Goal: Navigation & Orientation: Find specific page/section

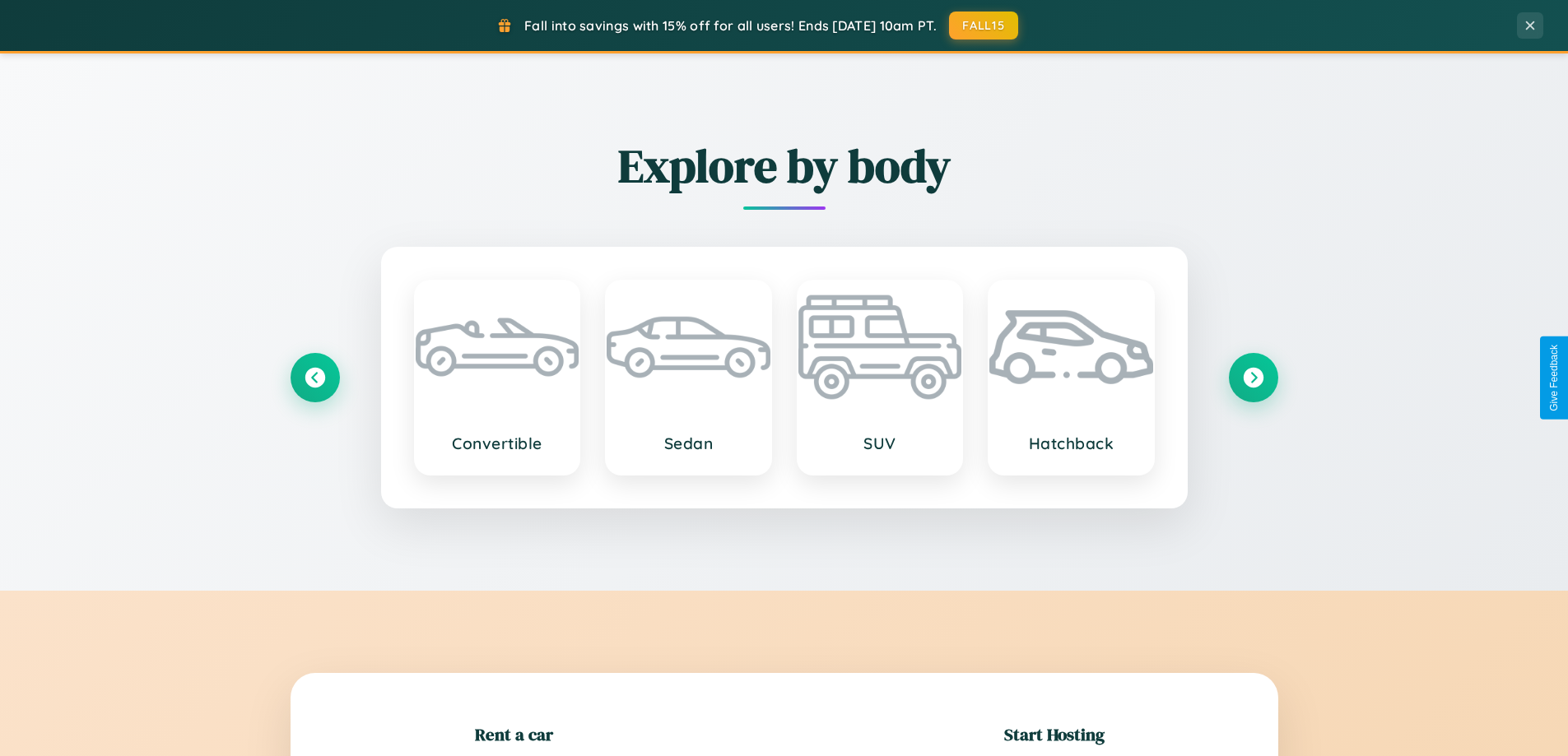
scroll to position [356, 0]
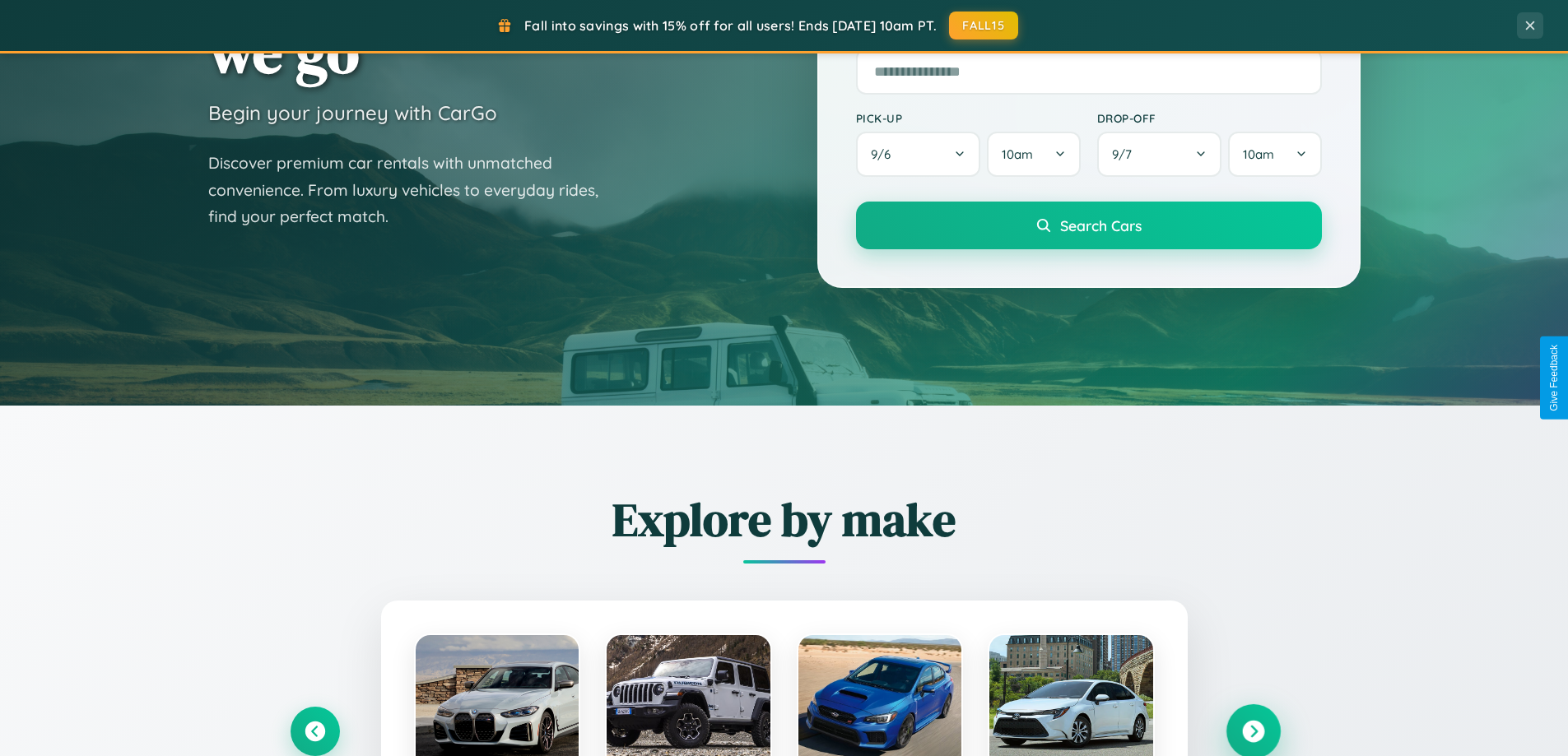
click at [1253, 731] on icon at bounding box center [1253, 731] width 22 height 22
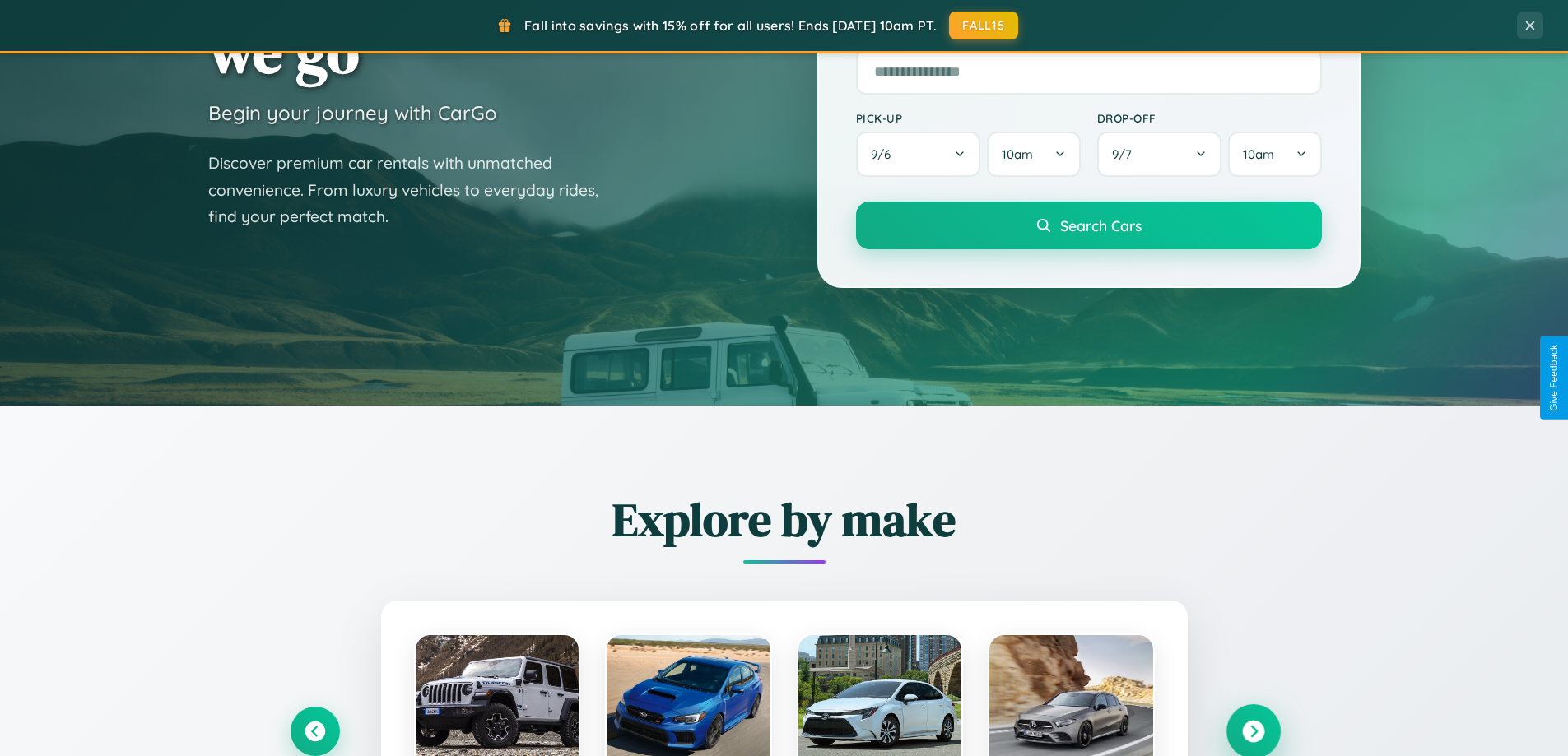
click at [1253, 730] on icon at bounding box center [1253, 731] width 22 height 22
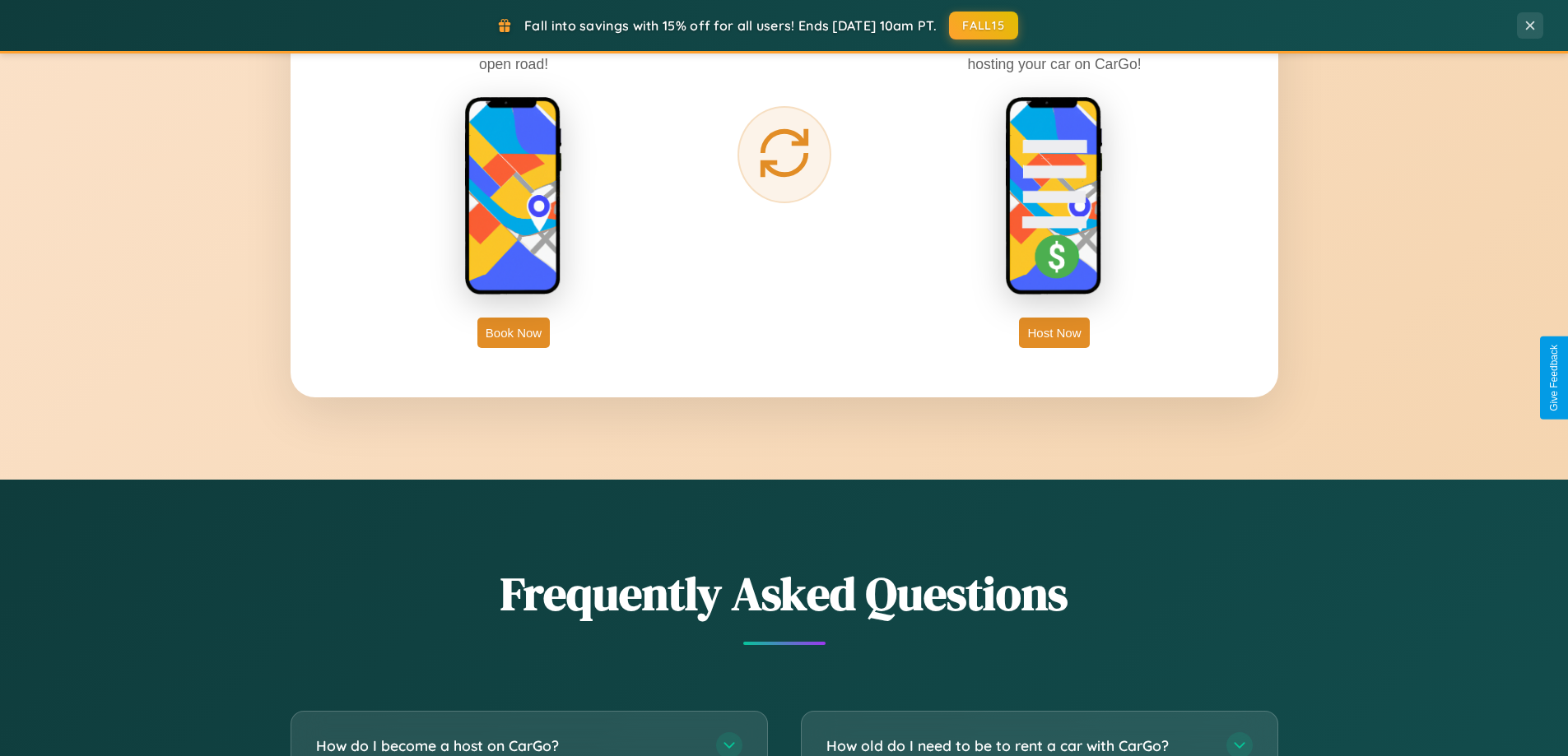
scroll to position [3167, 0]
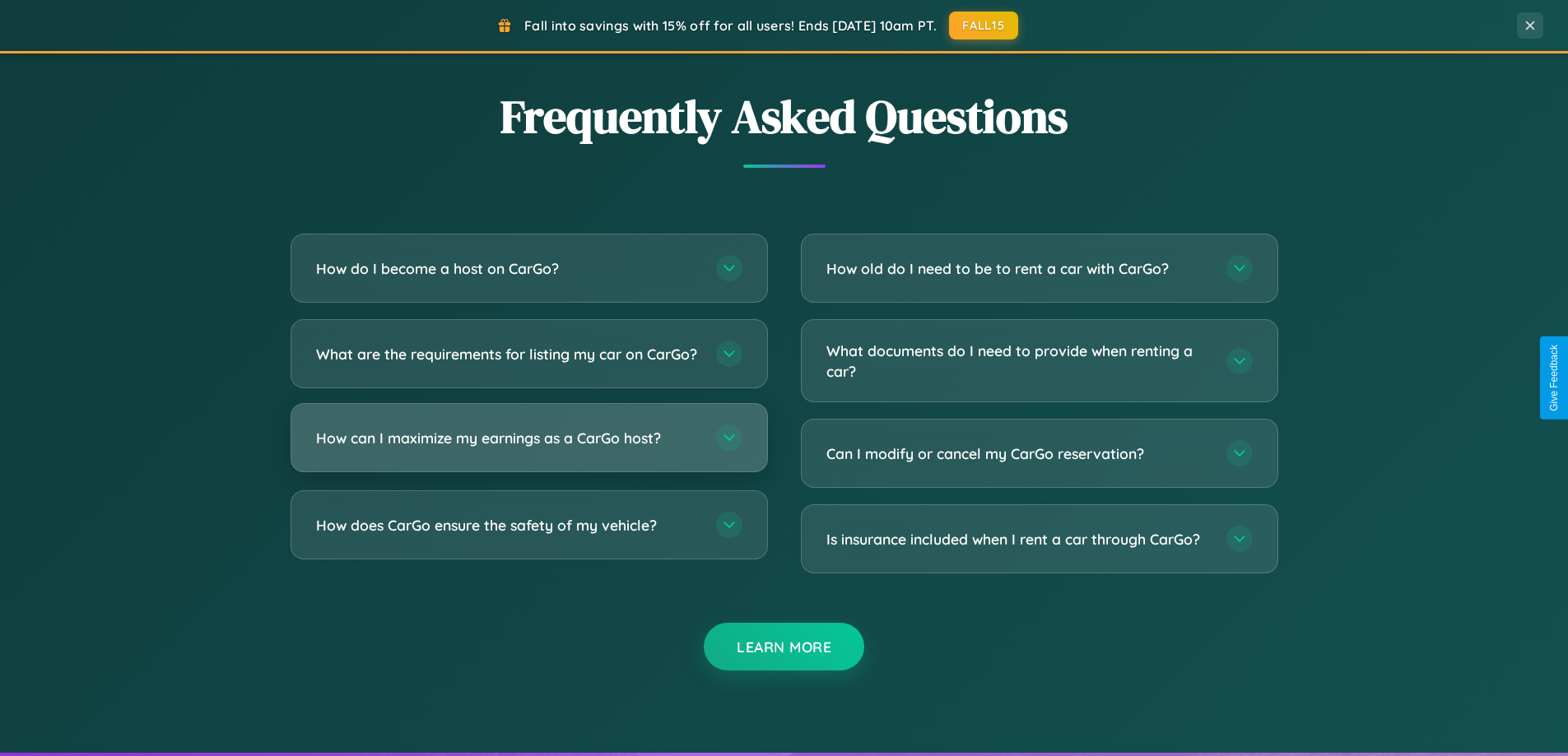
click at [529, 449] on h3 "How can I maximize my earnings as a CarGo host?" at bounding box center [507, 438] width 383 height 21
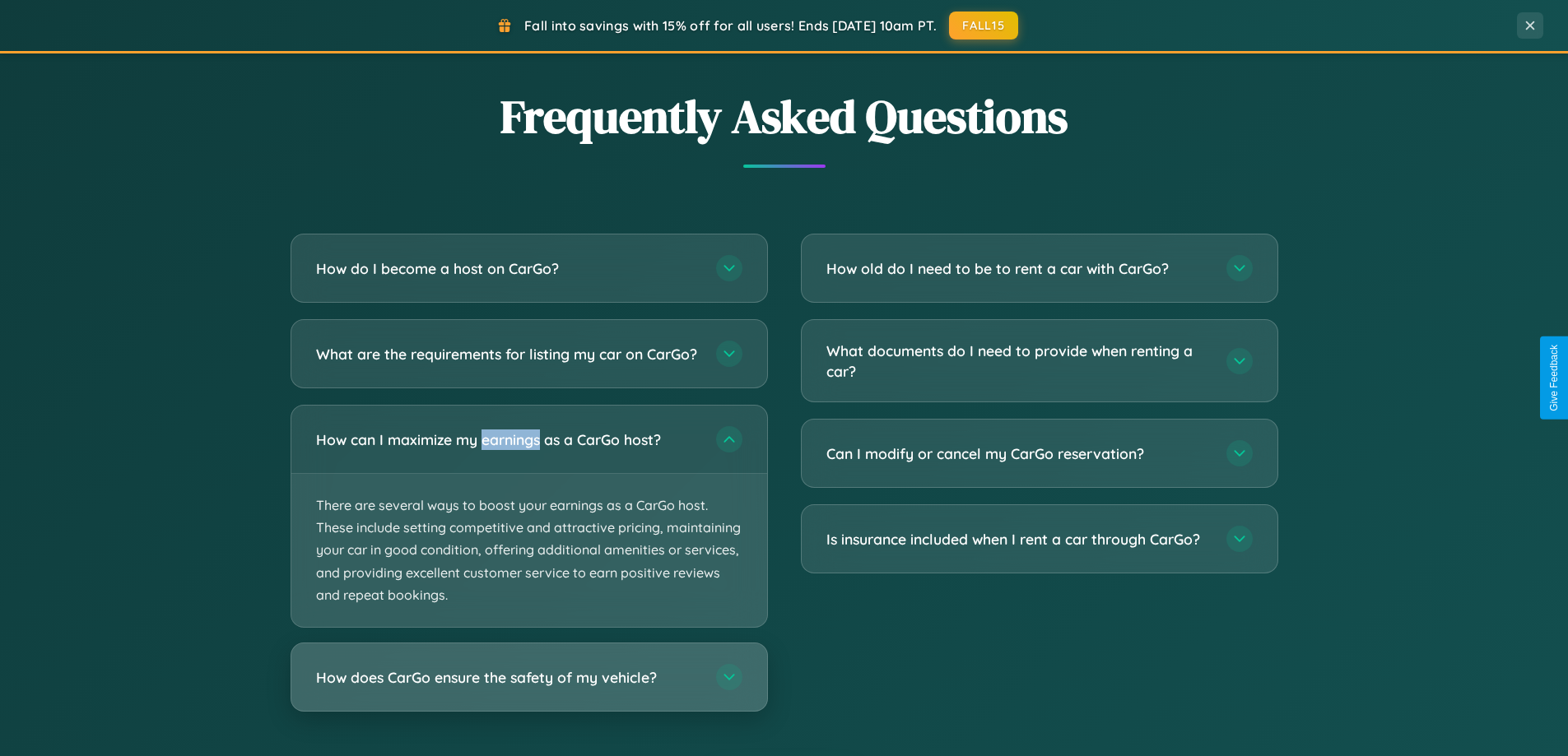
click at [529, 688] on h3 "How does CarGo ensure the safety of my vehicle?" at bounding box center [507, 678] width 383 height 21
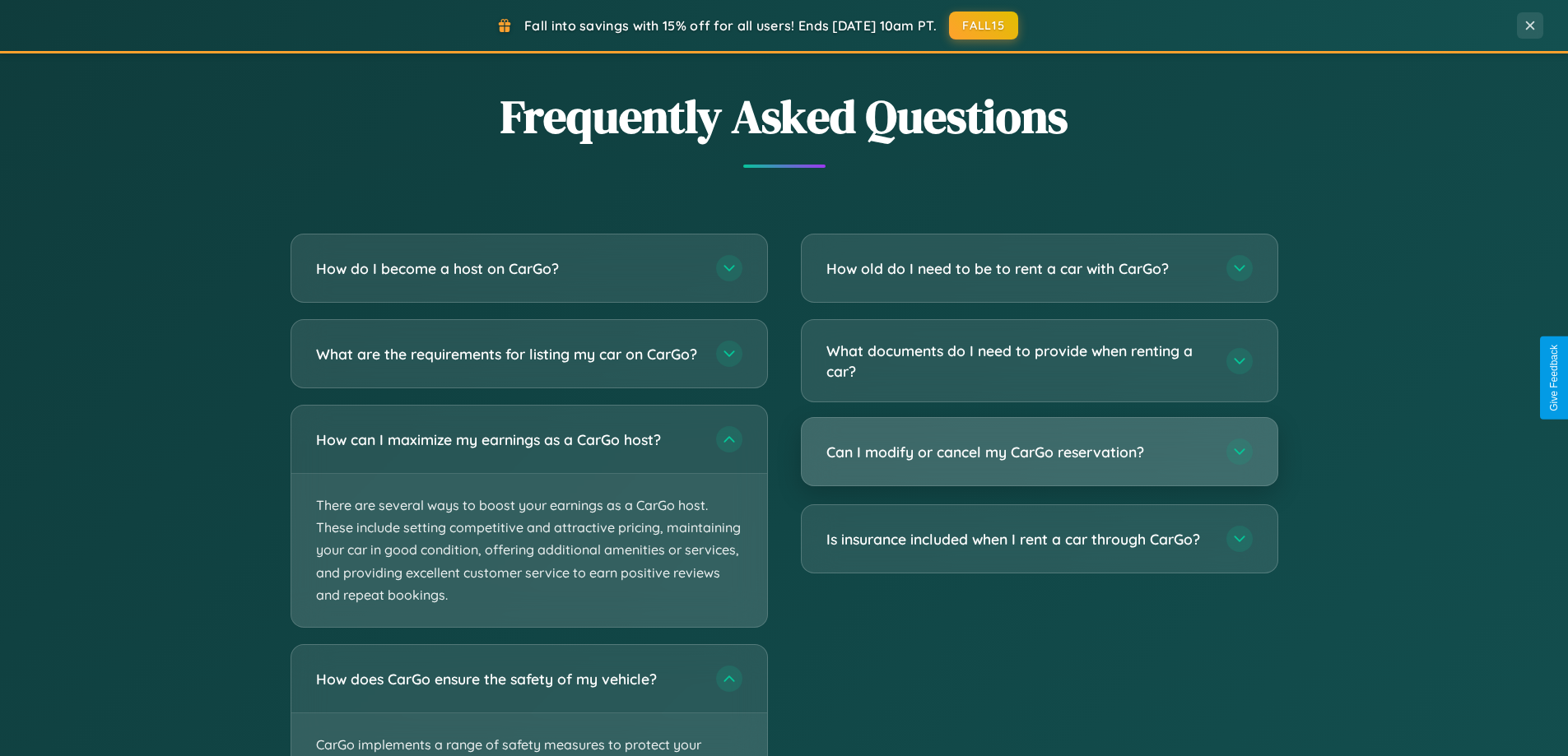
click at [1039, 453] on h3 "Can I modify or cancel my CarGo reservation?" at bounding box center [1018, 453] width 383 height 21
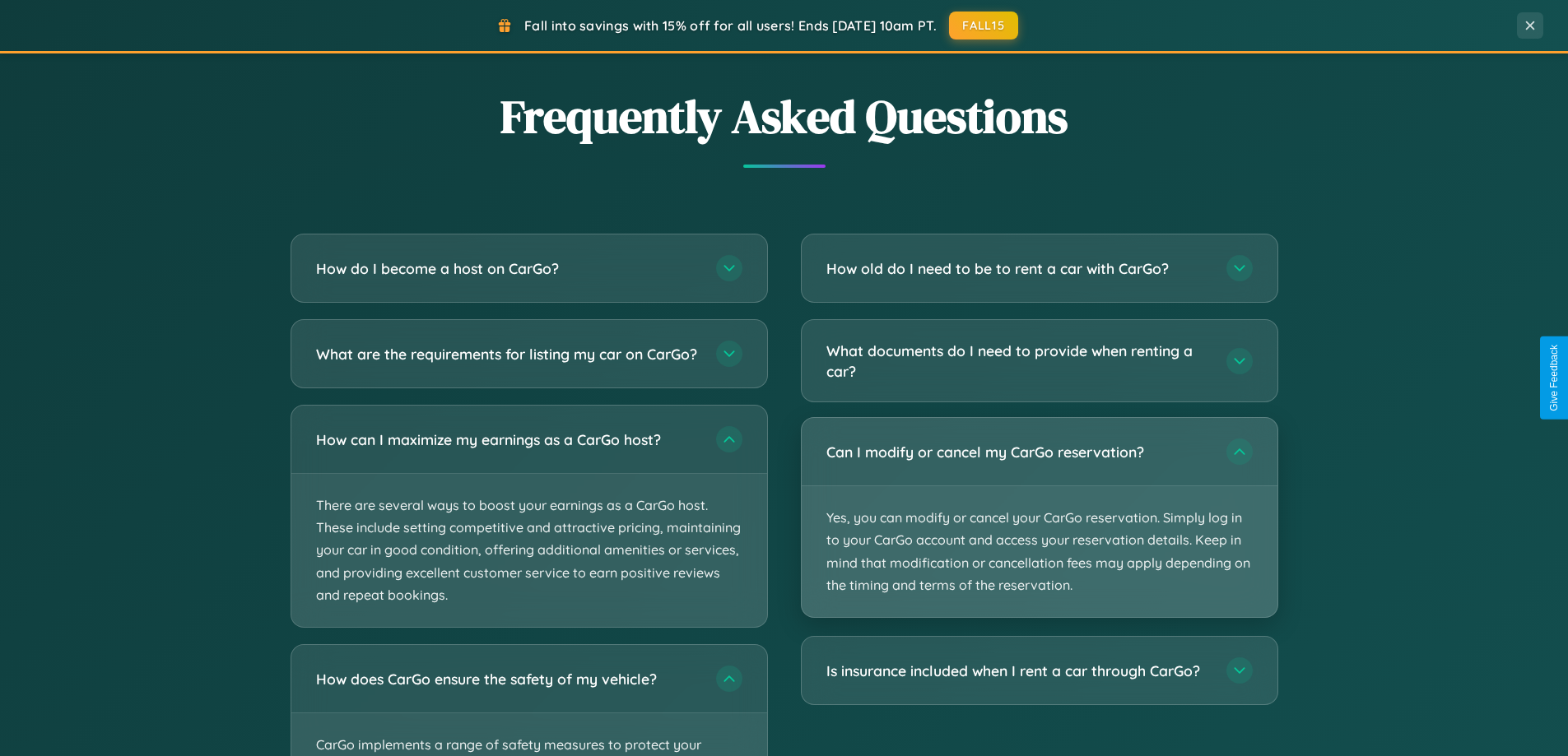
click at [1039, 517] on p "Yes, you can modify or cancel your CarGo reservation. Simply log in to your Car…" at bounding box center [1040, 552] width 476 height 131
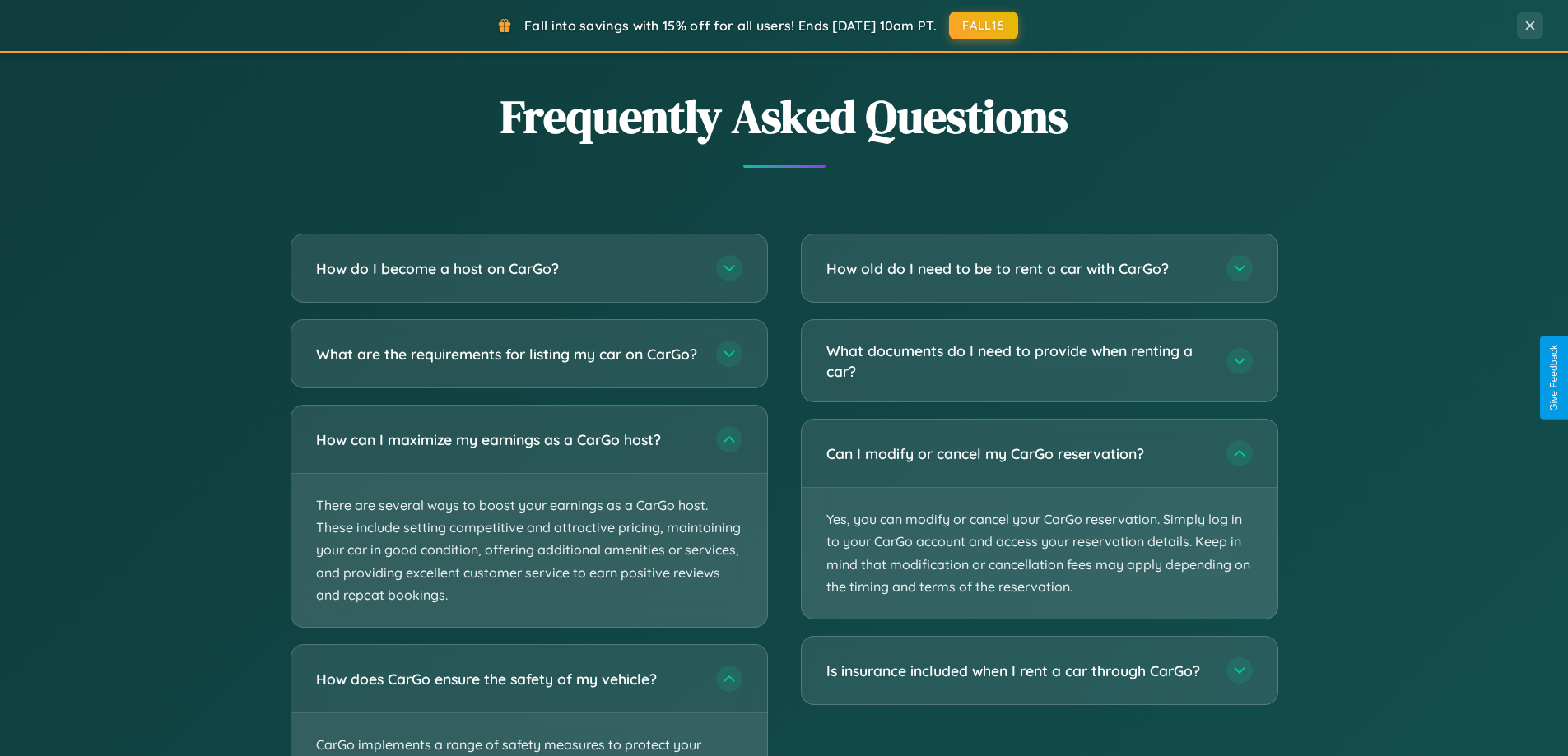
scroll to position [0, 0]
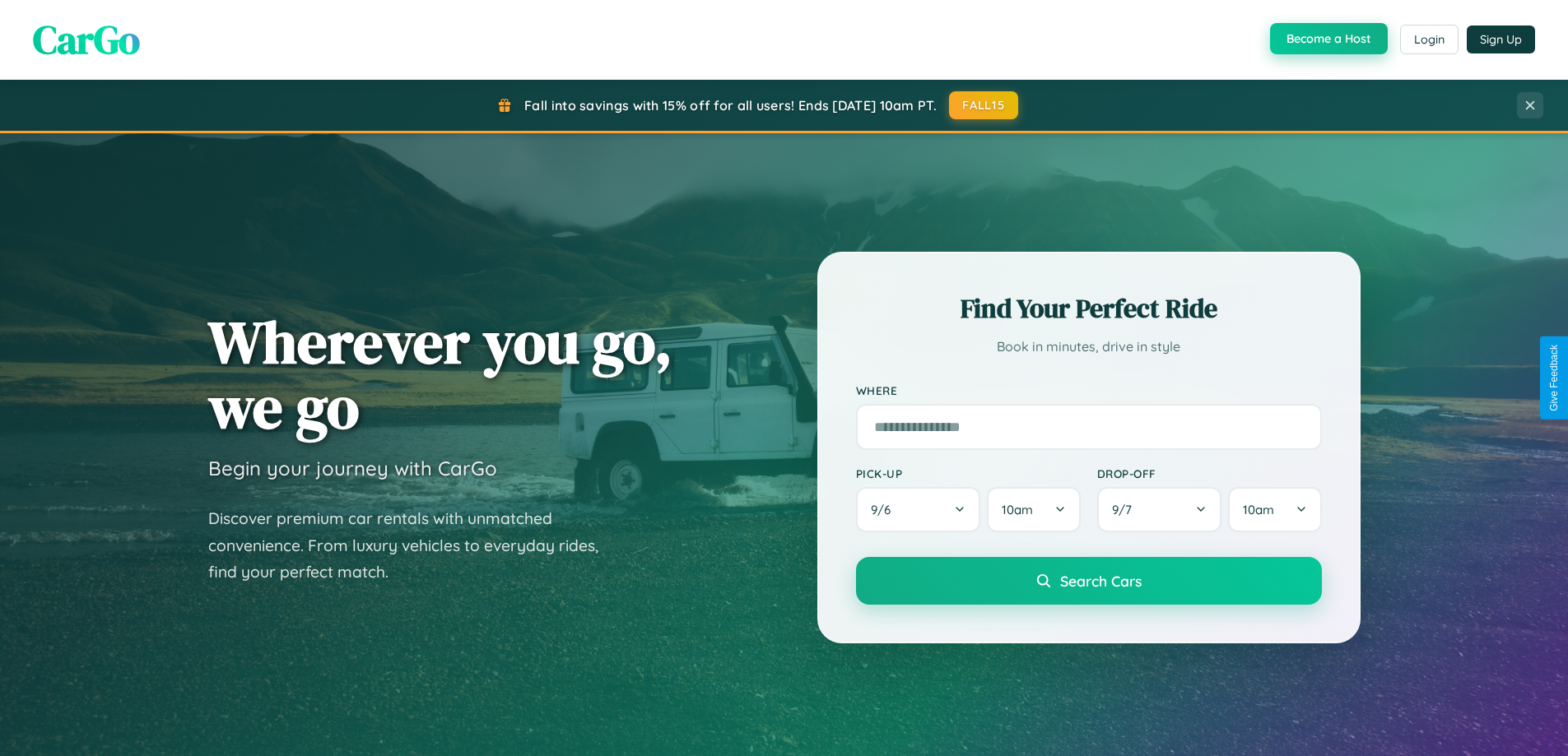
click at [1327, 40] on button "Become a Host" at bounding box center [1329, 38] width 118 height 31
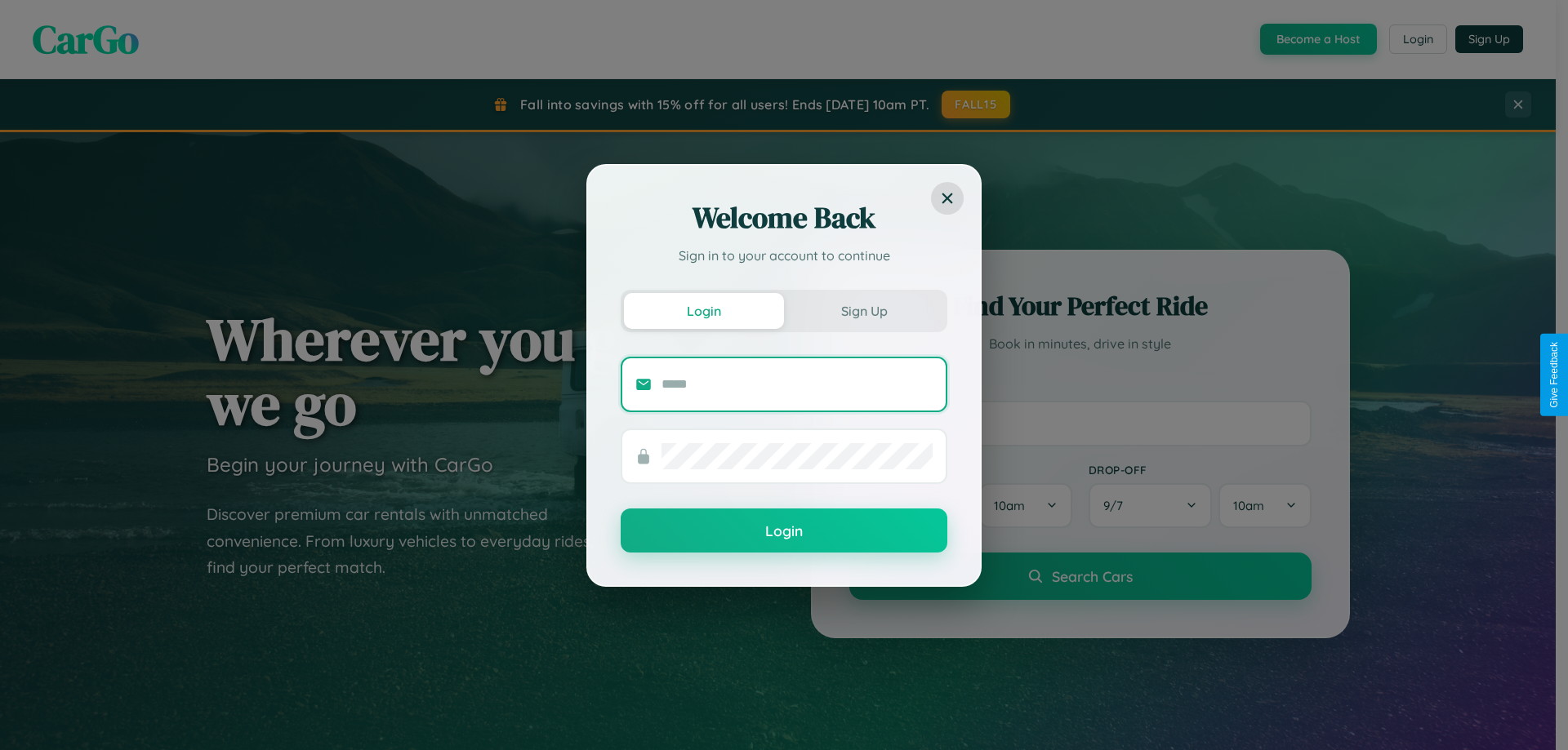
click at [798, 384] on input "text" at bounding box center [797, 385] width 271 height 26
type input "**********"
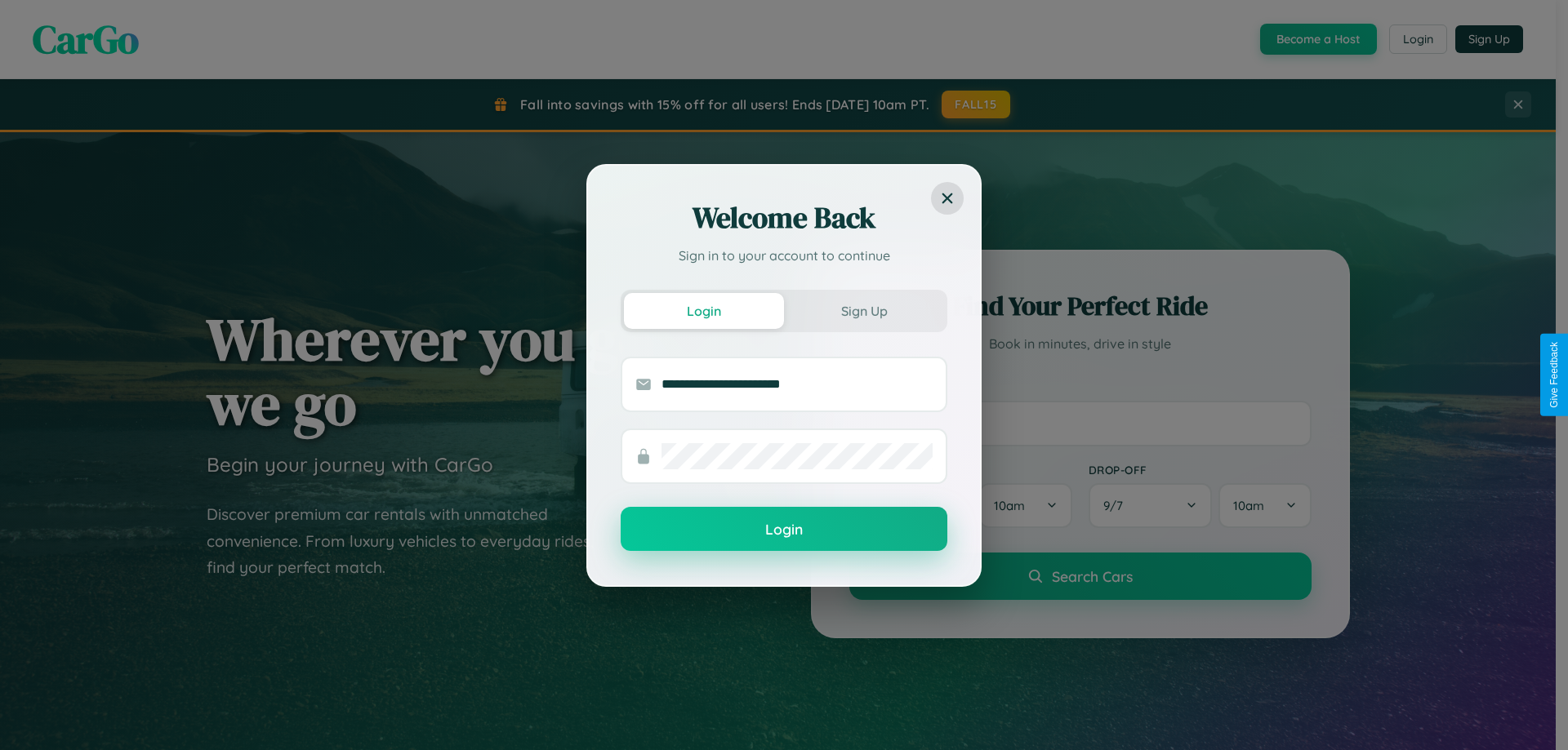
click at [784, 530] on button "Login" at bounding box center [784, 528] width 327 height 44
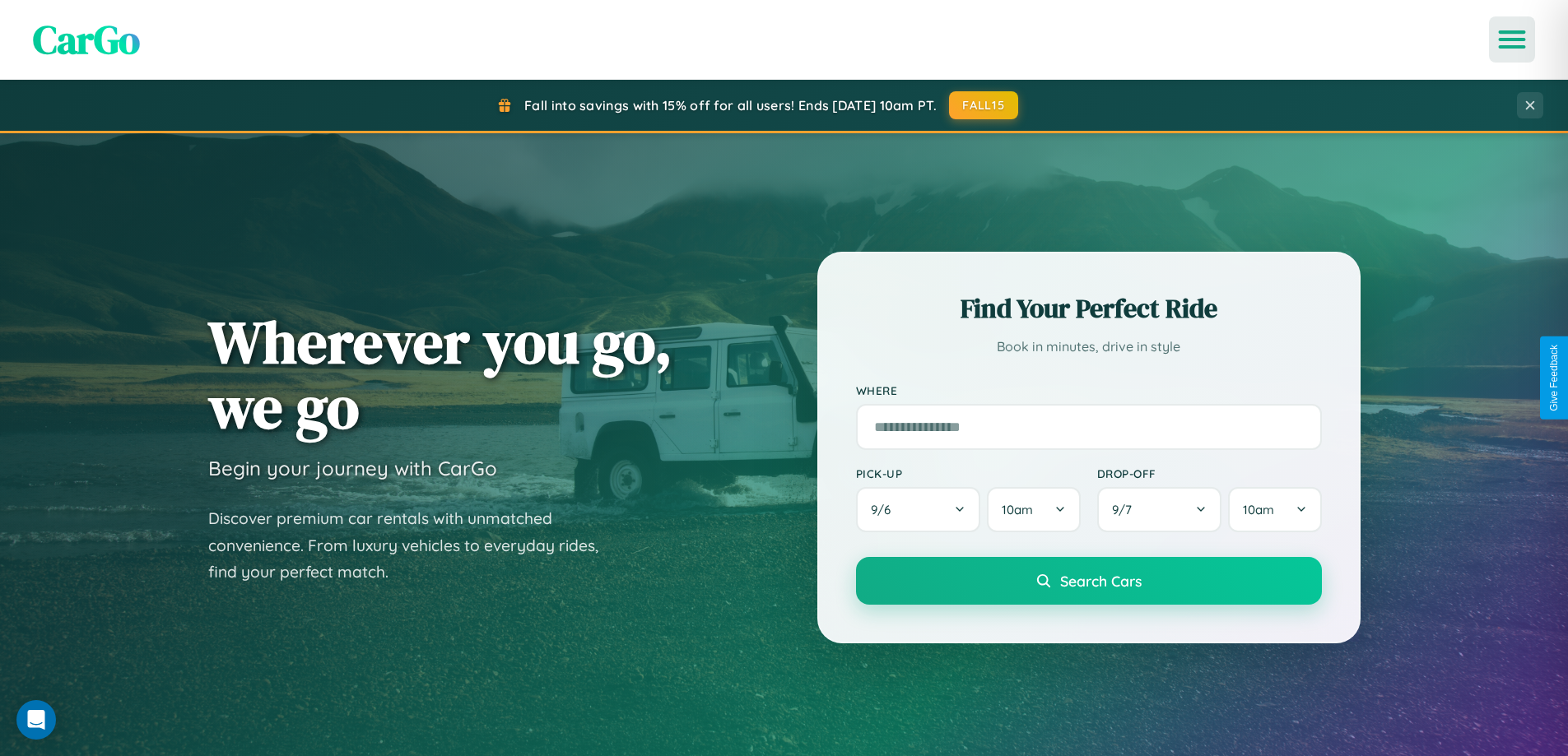
click at [1513, 40] on icon "Open menu" at bounding box center [1513, 40] width 24 height 15
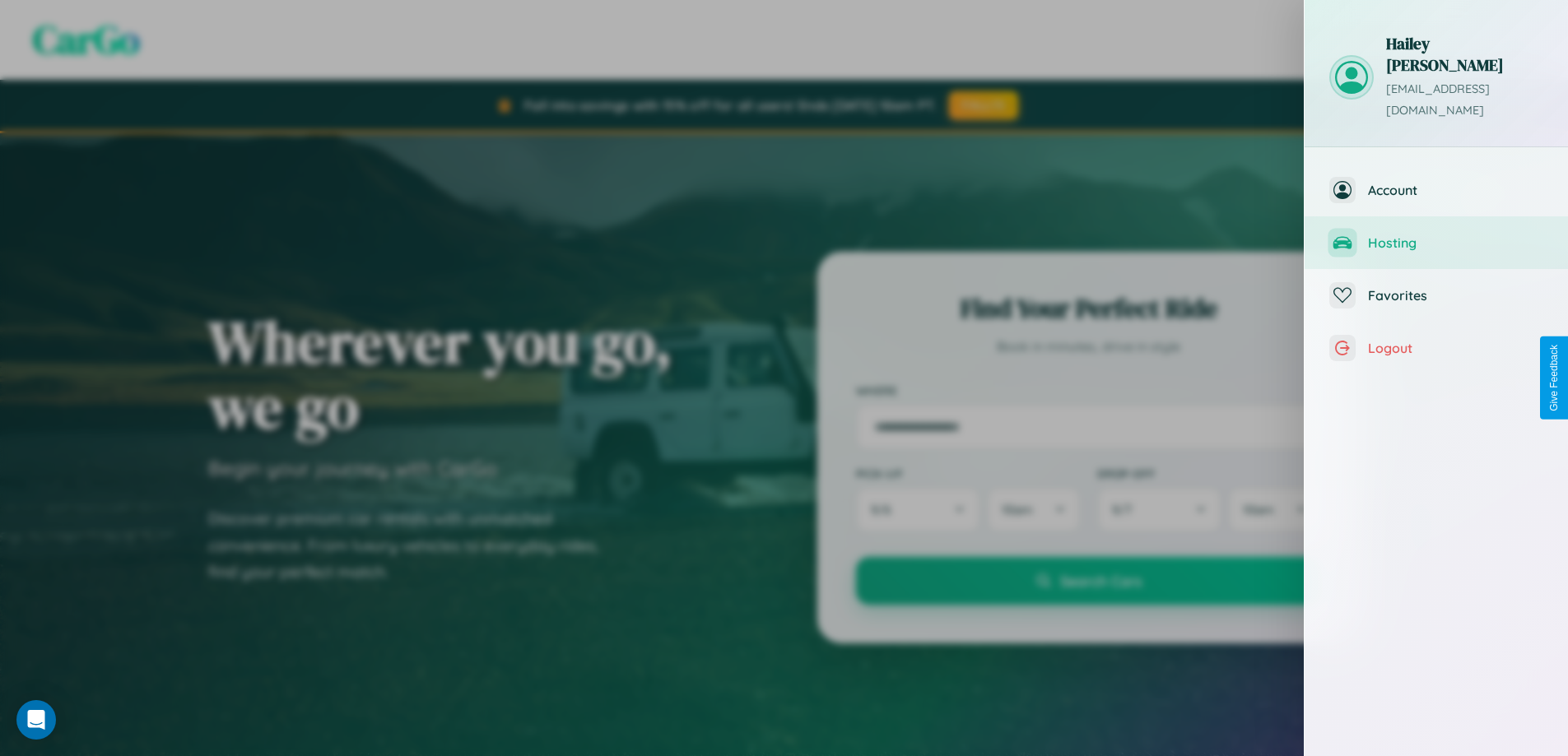
click at [1437, 235] on span "Hosting" at bounding box center [1456, 242] width 175 height 16
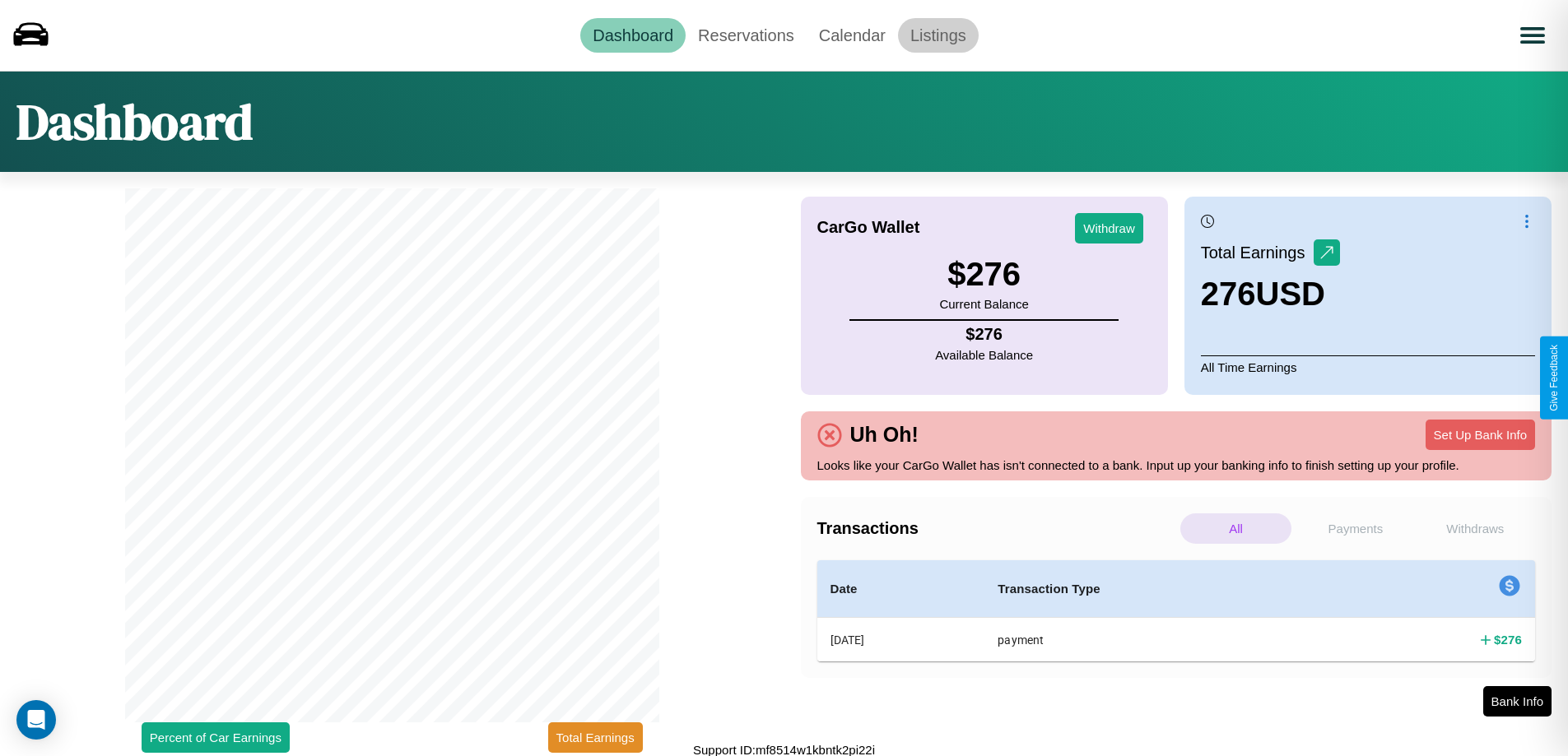
click at [938, 34] on link "Listings" at bounding box center [938, 35] width 81 height 34
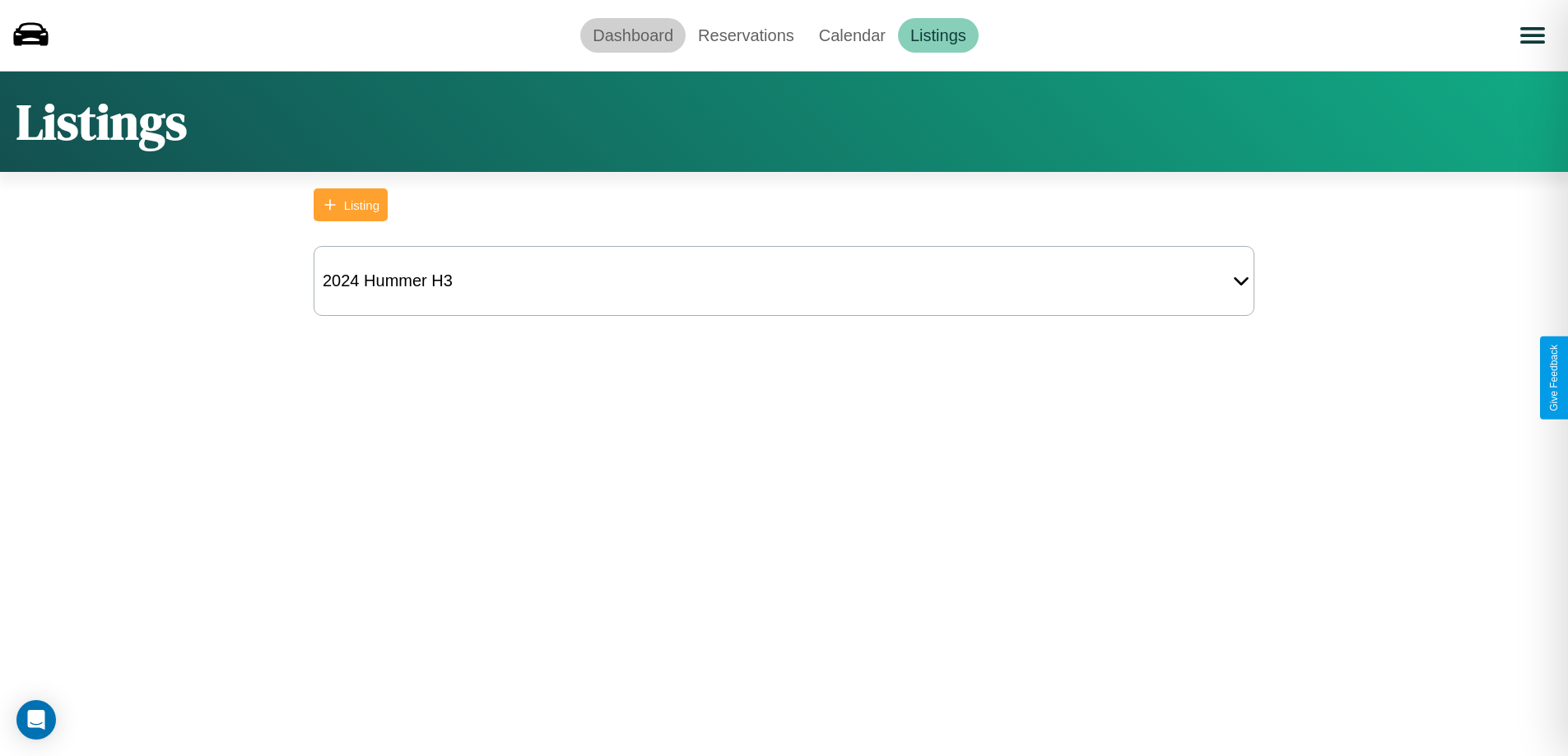
click at [633, 34] on link "Dashboard" at bounding box center [633, 35] width 106 height 34
